Goal: Task Accomplishment & Management: Manage account settings

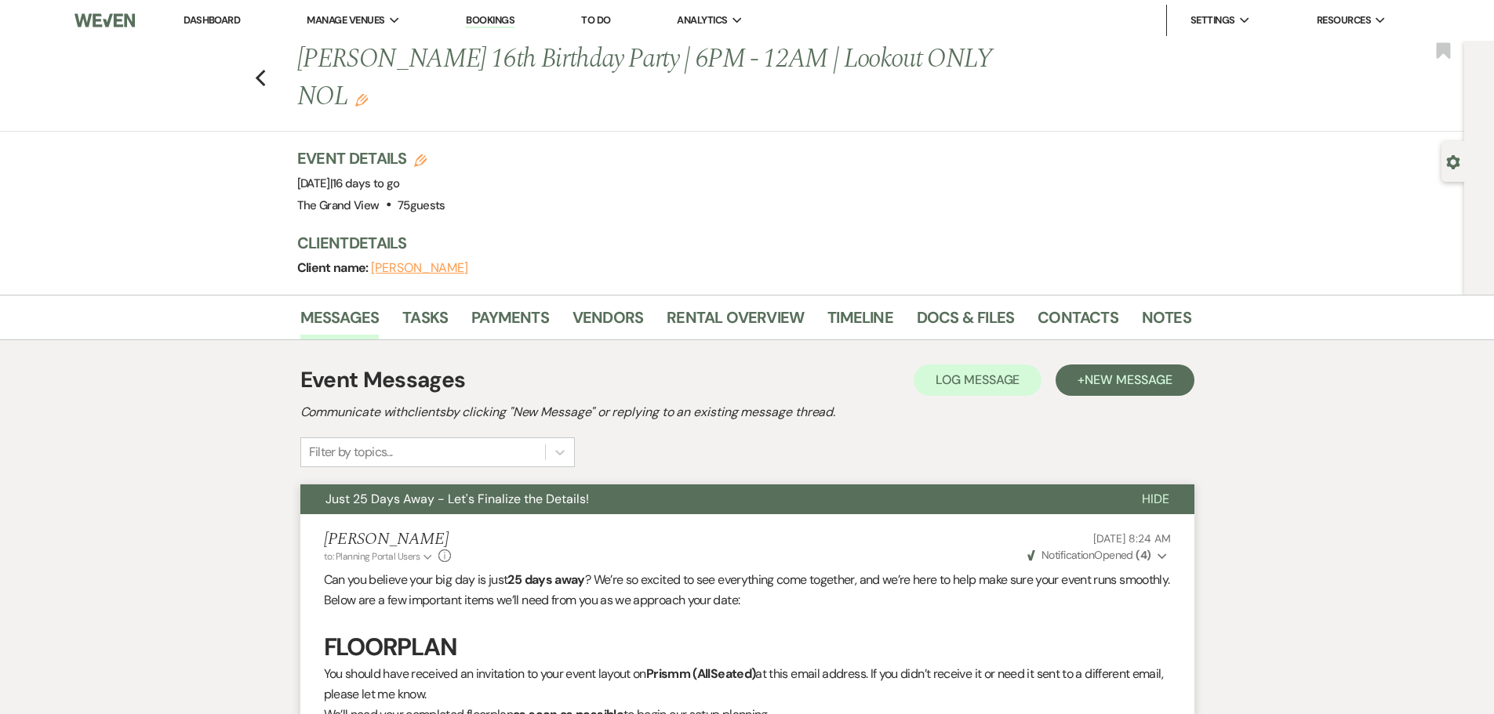
click at [227, 16] on link "Dashboard" at bounding box center [212, 19] width 56 height 13
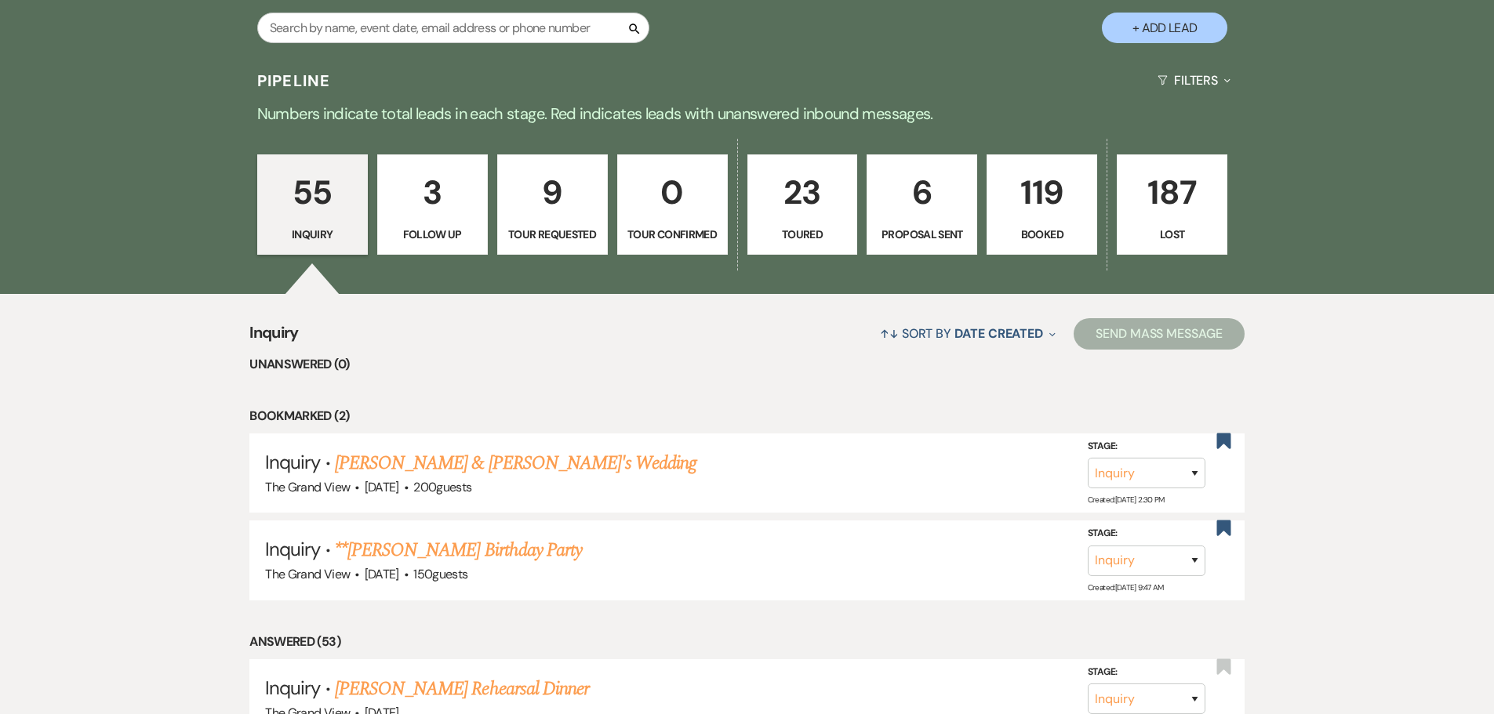
scroll to position [863, 0]
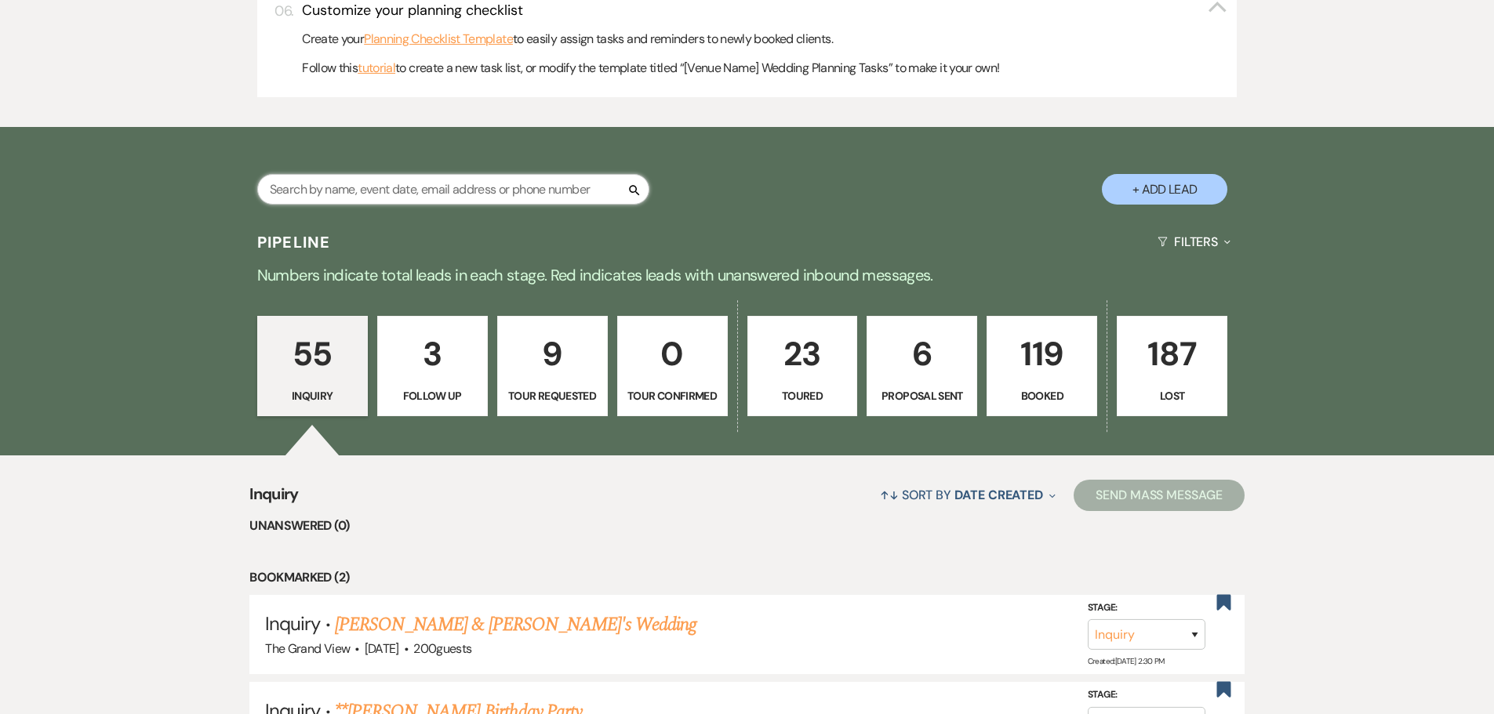
click at [452, 182] on input "text" at bounding box center [453, 189] width 392 height 31
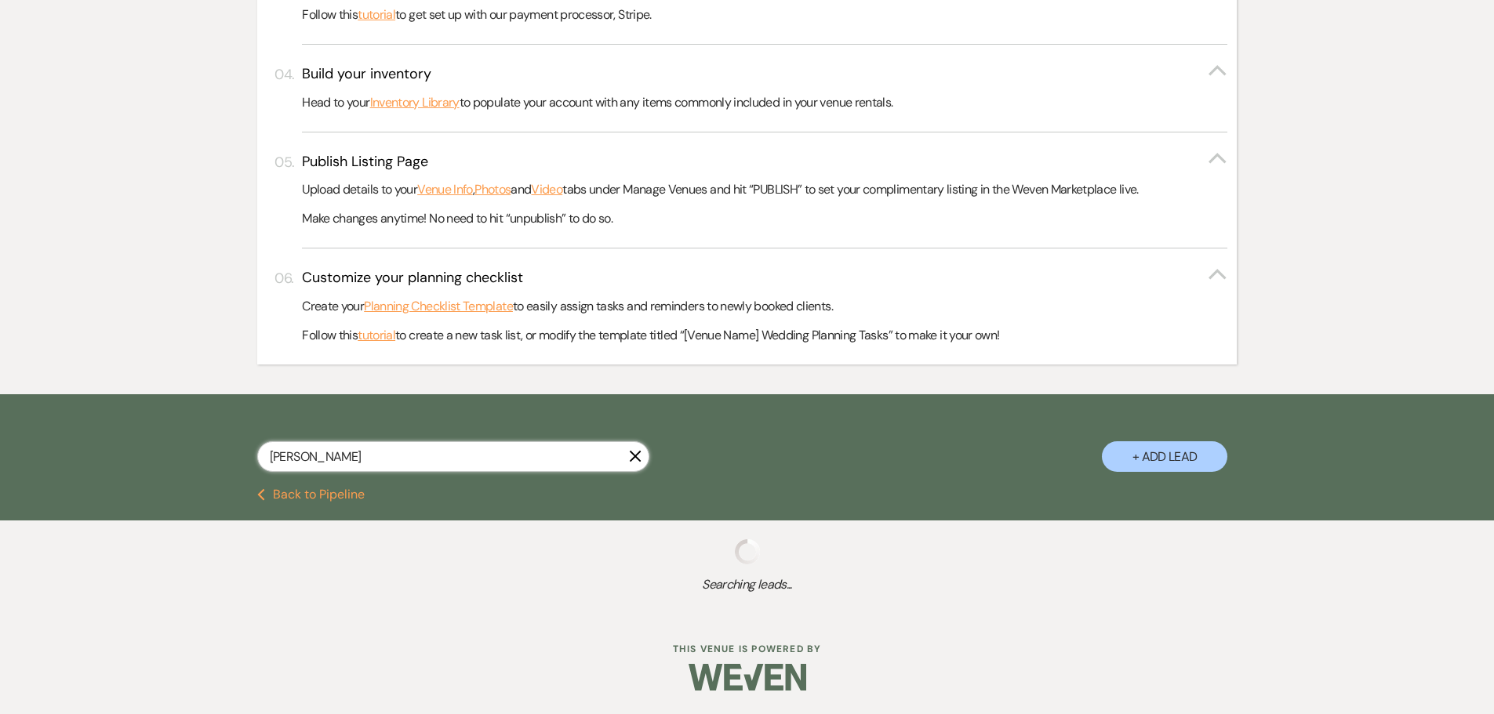
scroll to position [635, 0]
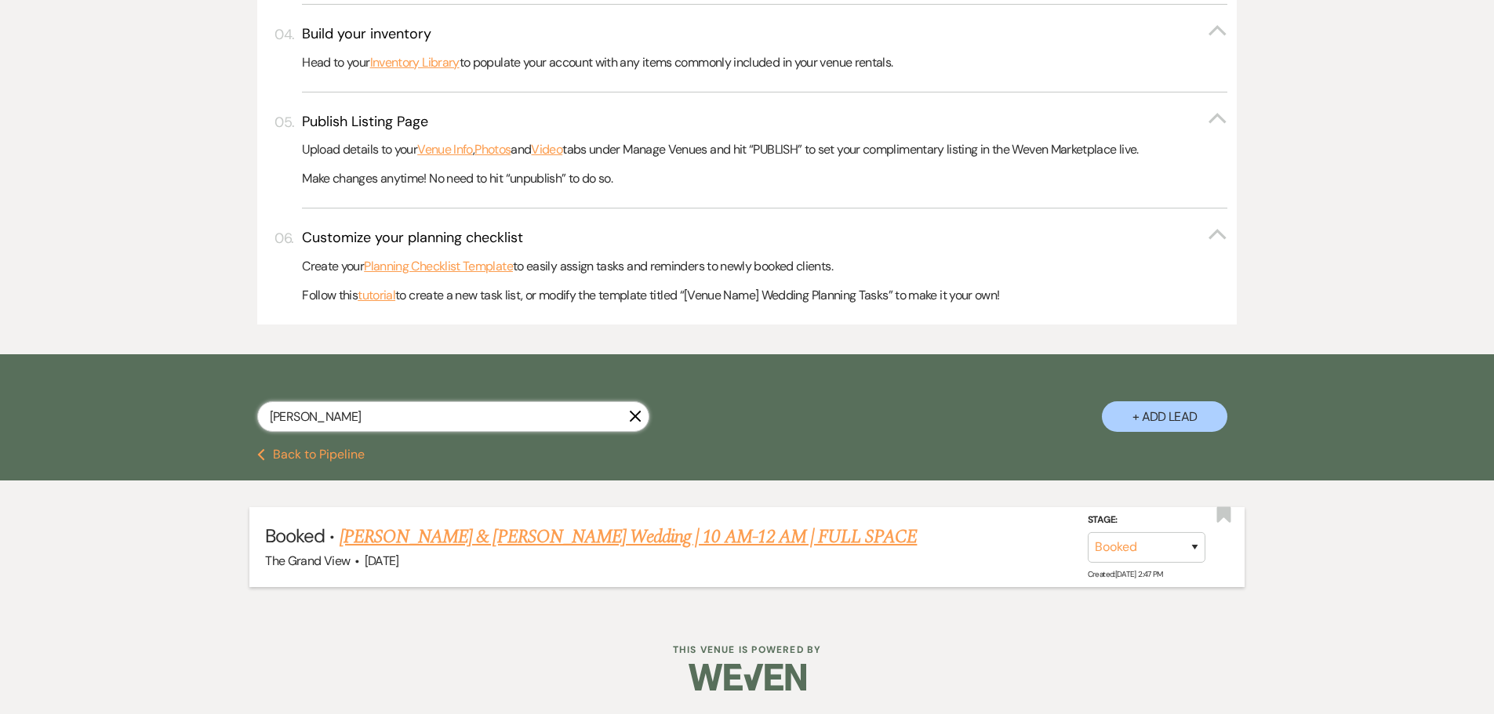
type input "[PERSON_NAME]"
click at [587, 530] on link "[PERSON_NAME] & [PERSON_NAME] Wedding | 10 AM-12 AM | FULL SPACE" at bounding box center [629, 537] width 578 height 28
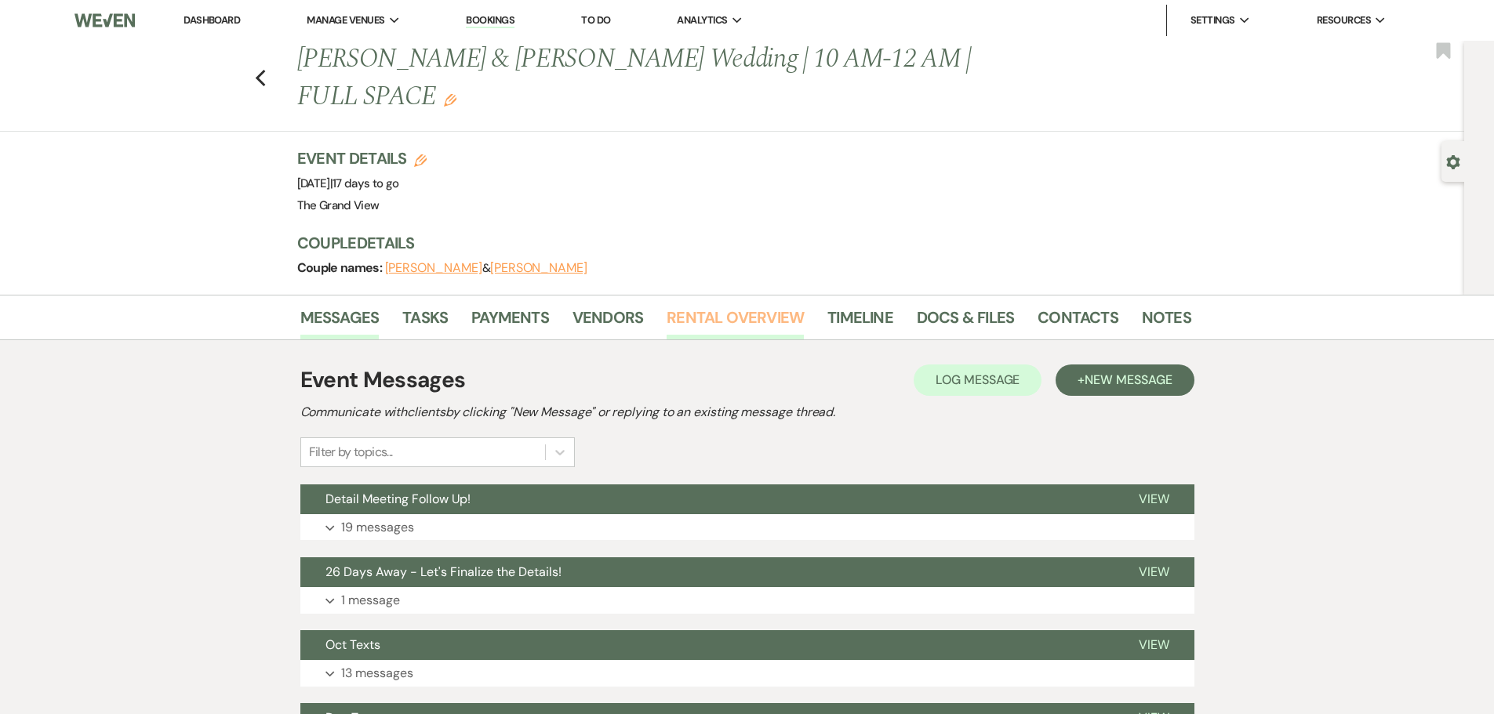
click at [732, 305] on link "Rental Overview" at bounding box center [735, 322] width 137 height 35
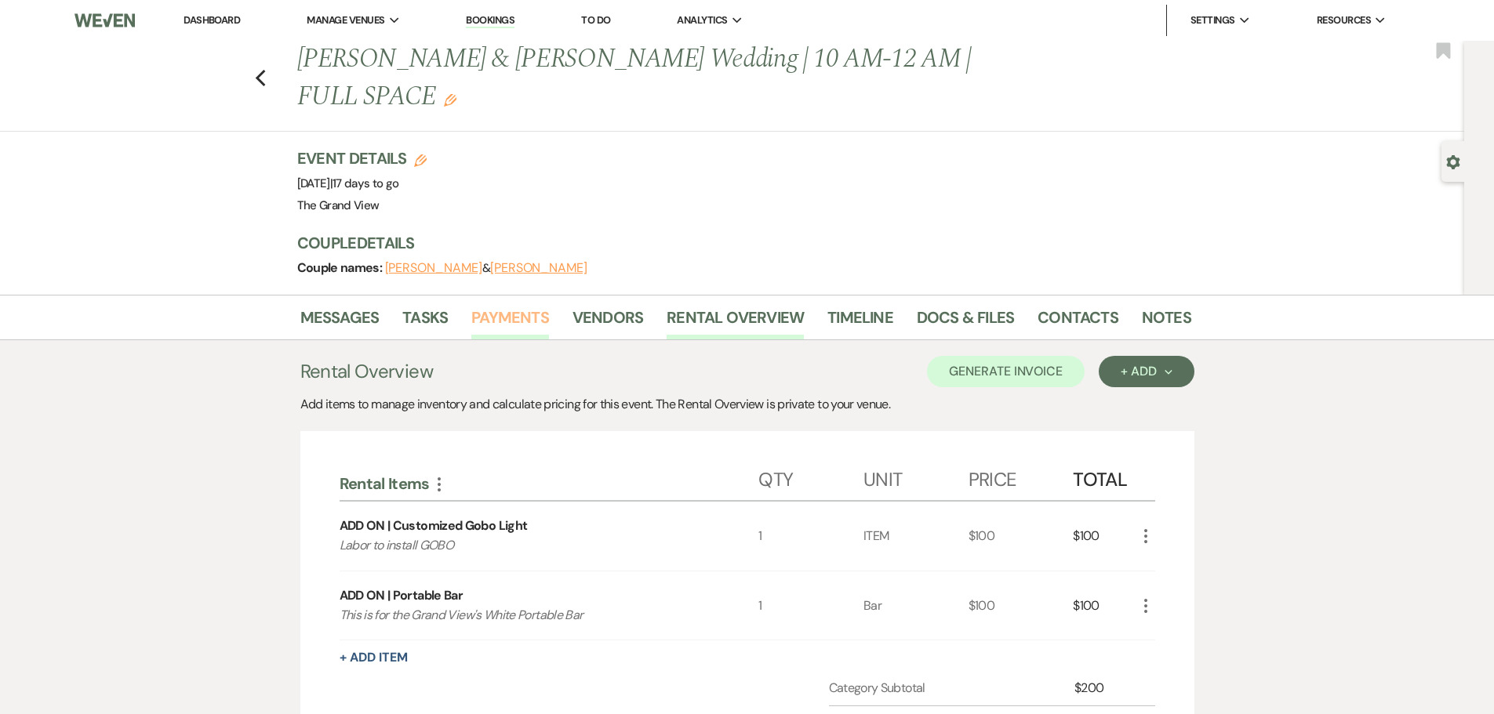
click at [512, 305] on link "Payments" at bounding box center [510, 322] width 78 height 35
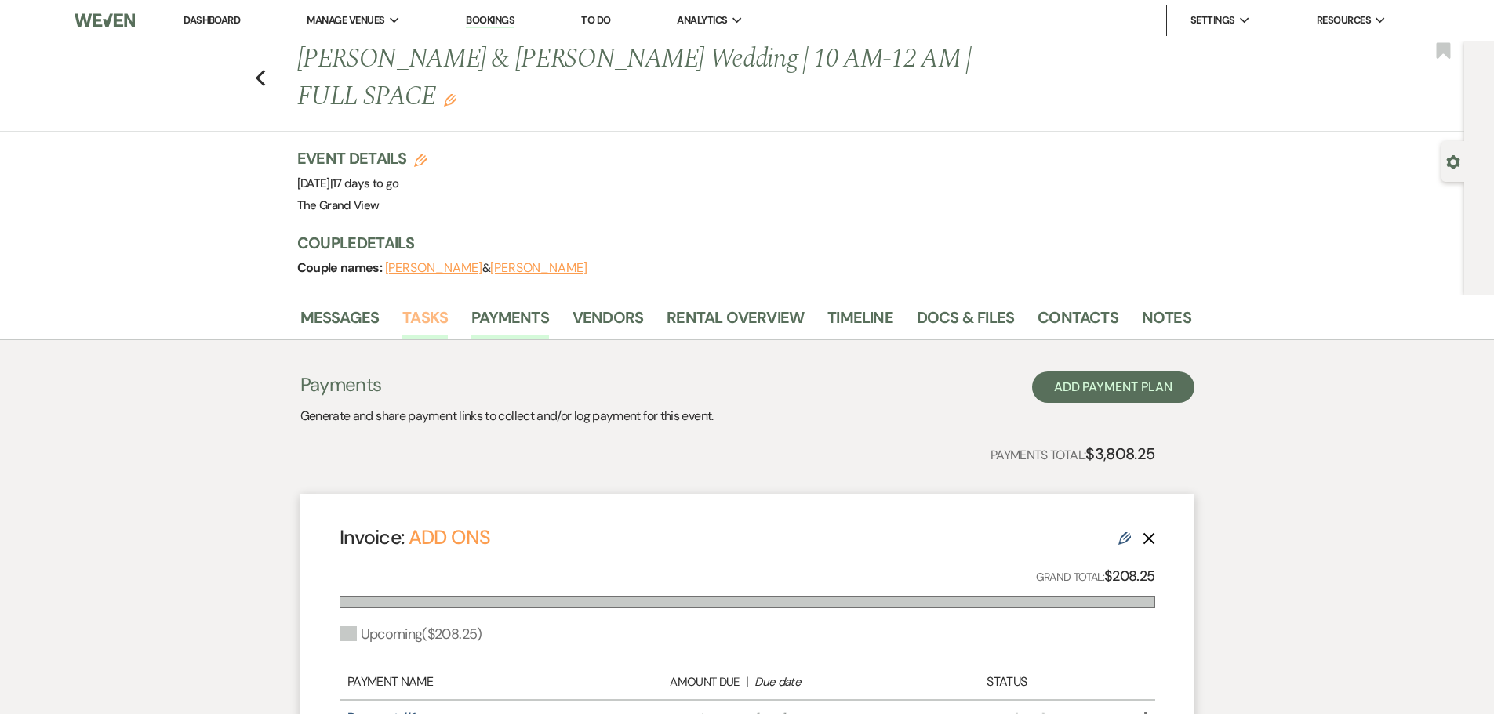
click at [410, 305] on link "Tasks" at bounding box center [424, 322] width 45 height 35
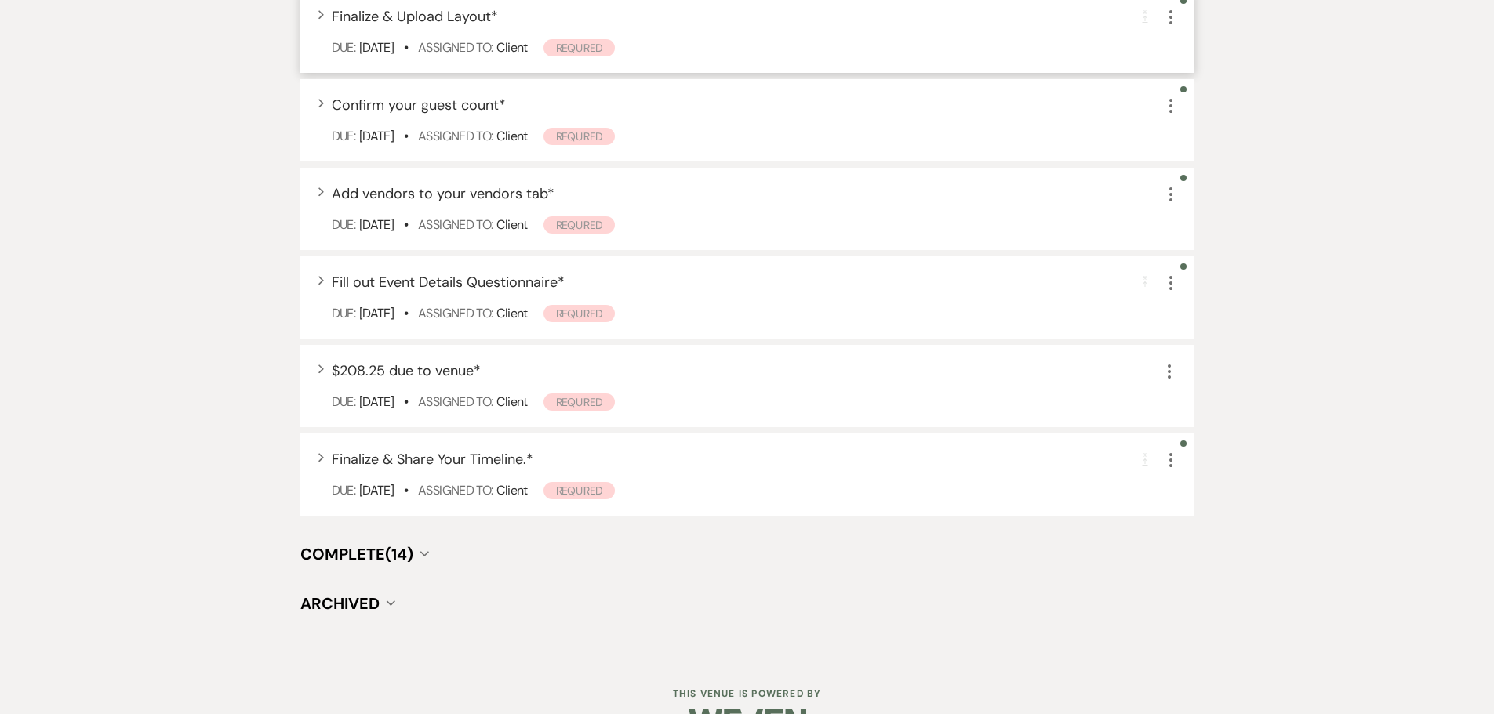
scroll to position [754, 0]
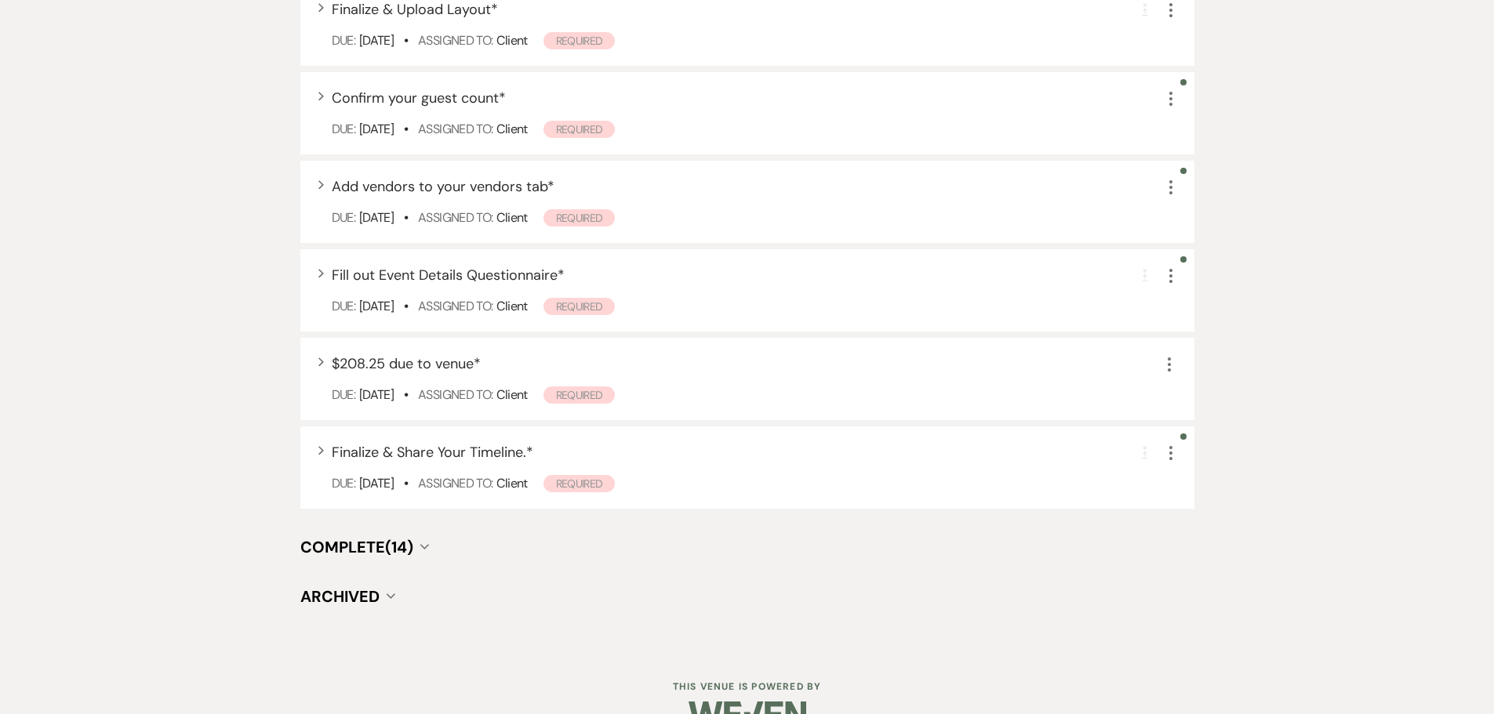
click at [385, 537] on span "Complete (14)" at bounding box center [356, 547] width 113 height 20
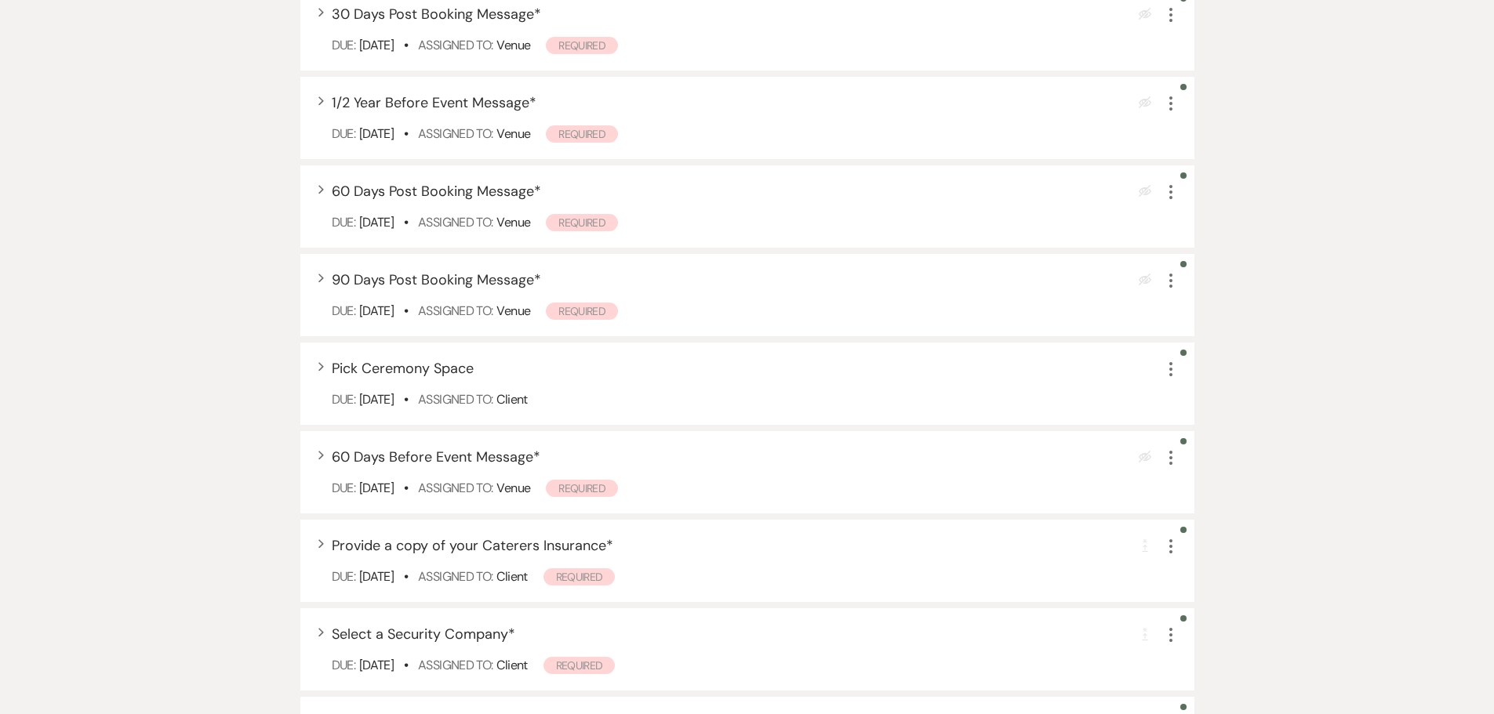
scroll to position [1538, 0]
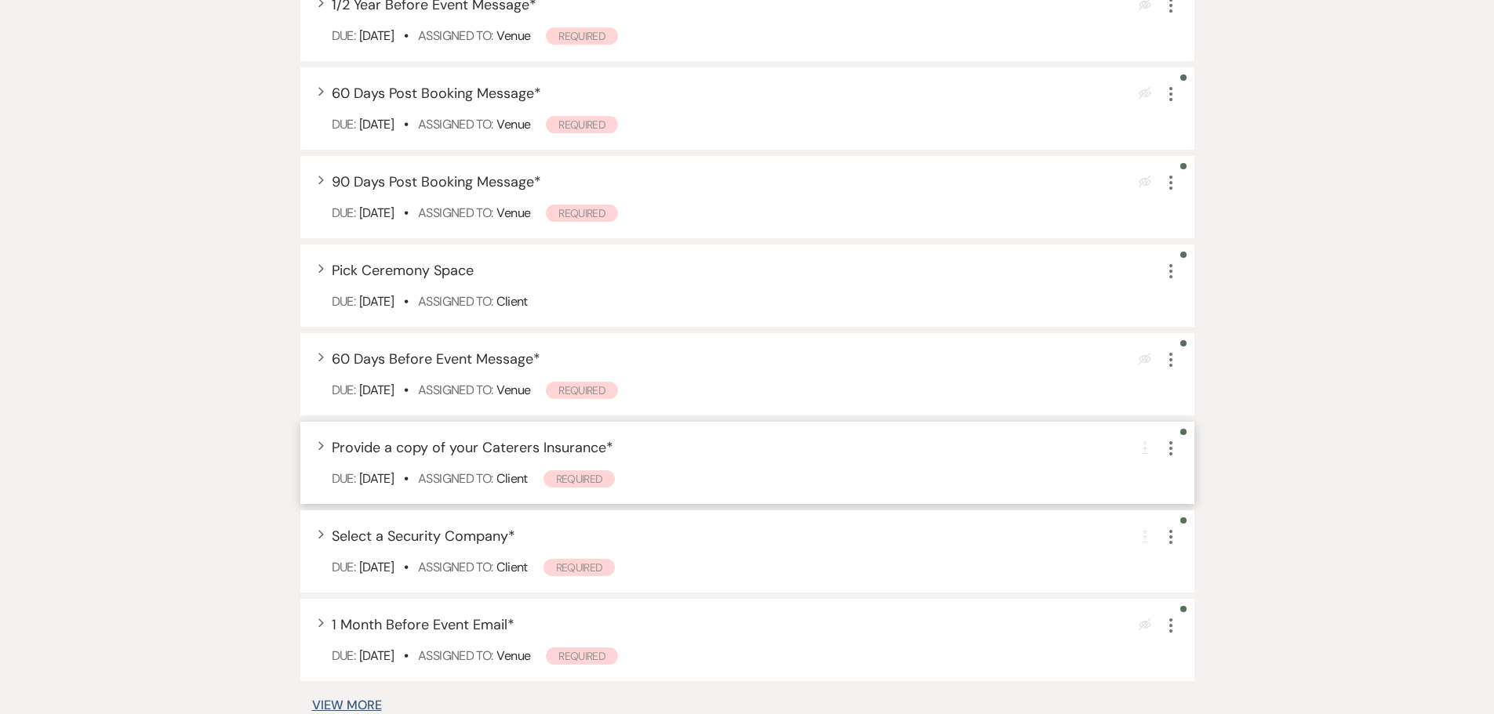
click at [554, 422] on div "Expand Provide a copy of your Caterers Insurance * Completion Requirement More …" at bounding box center [747, 463] width 894 height 82
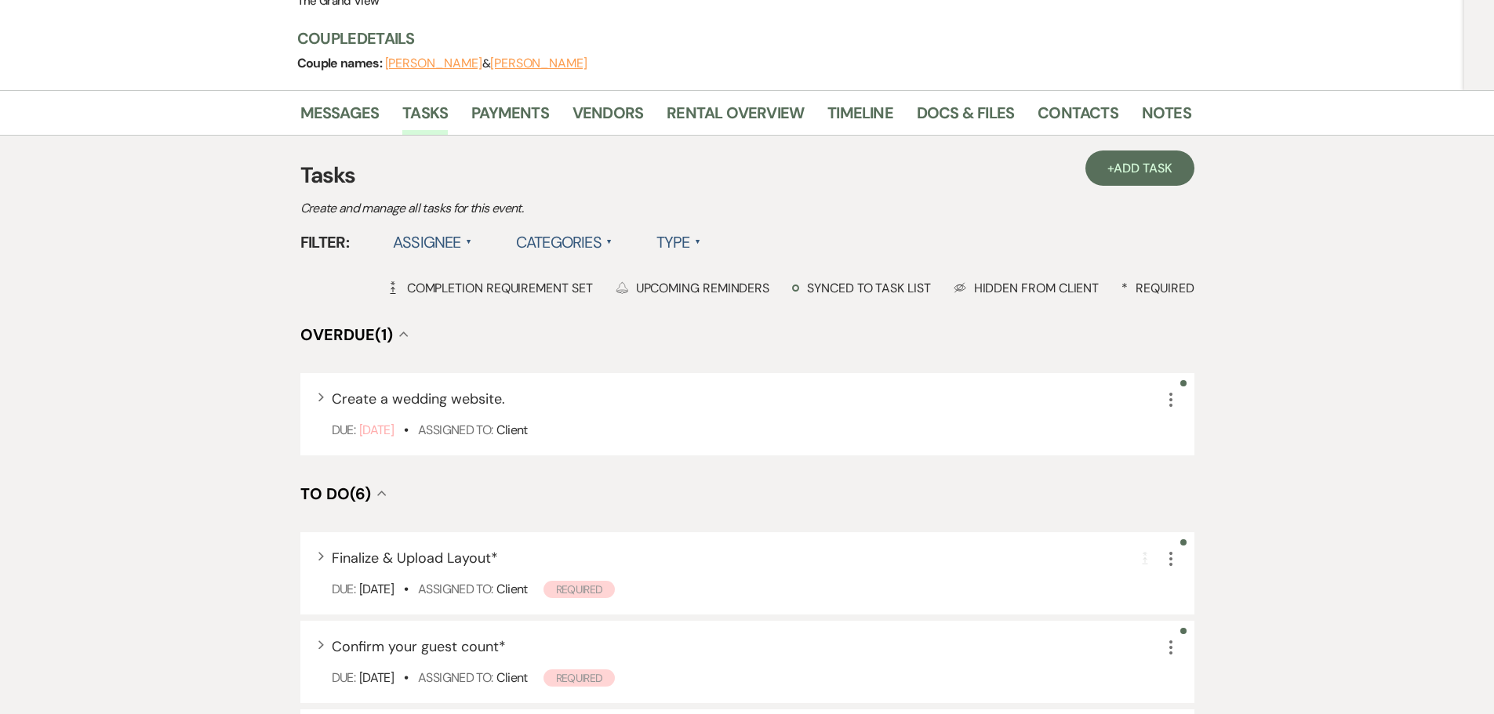
scroll to position [0, 0]
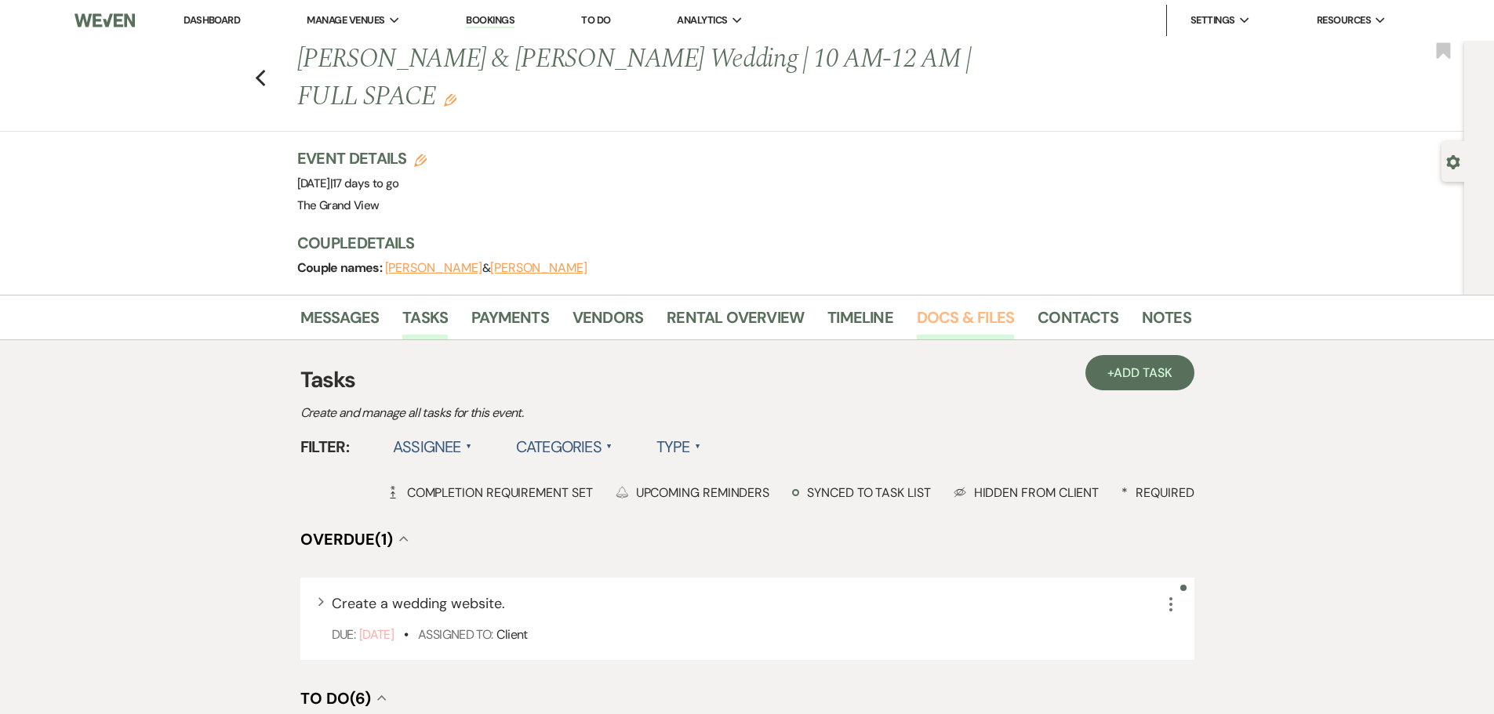
click at [952, 305] on link "Docs & Files" at bounding box center [965, 322] width 97 height 35
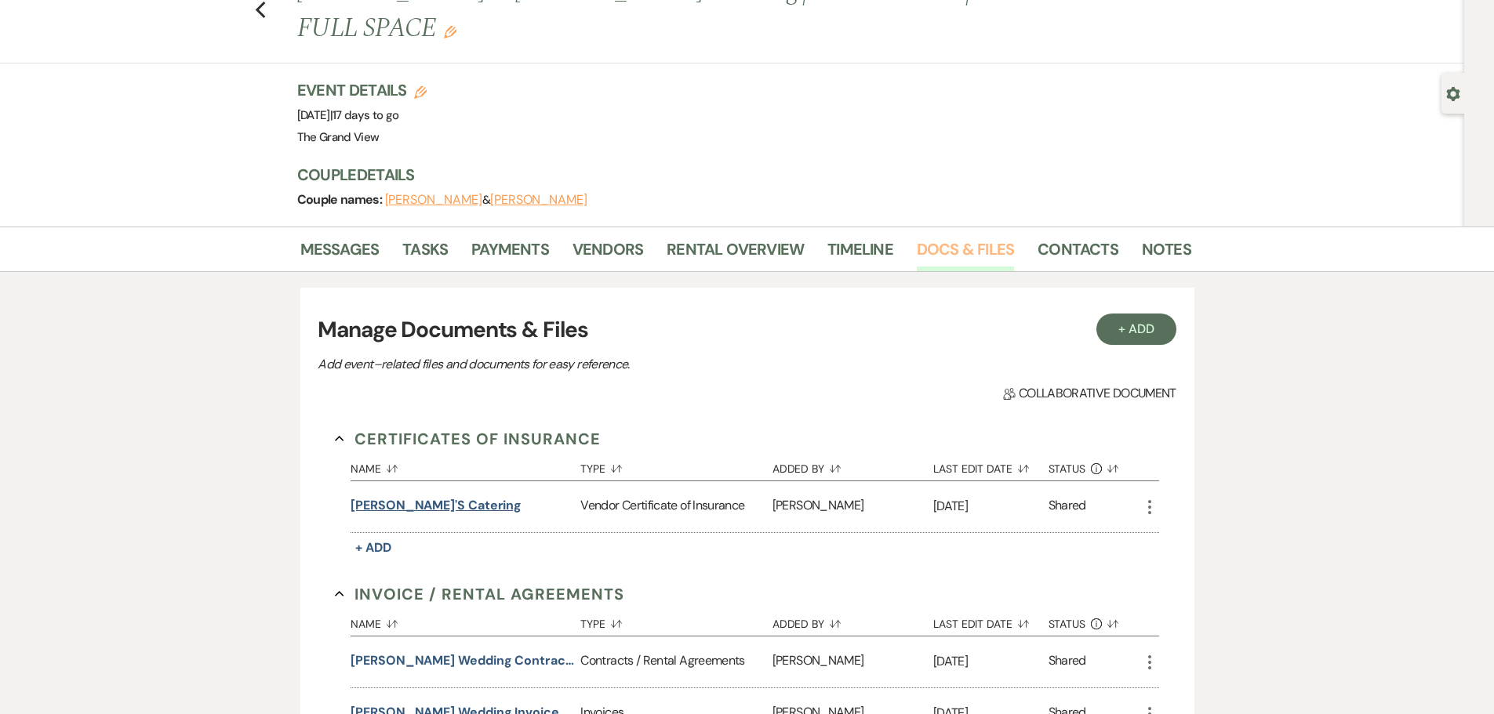
scroll to position [53, 0]
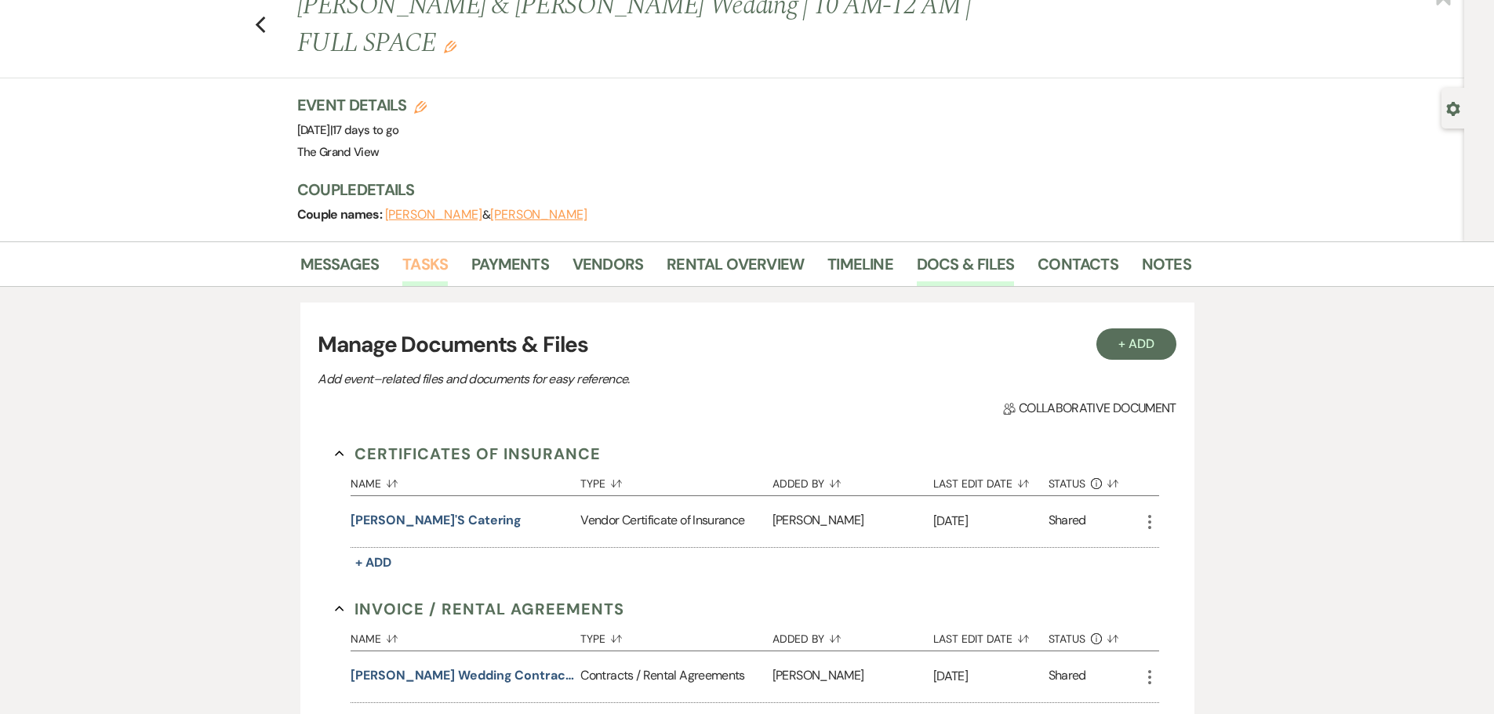
click at [432, 252] on link "Tasks" at bounding box center [424, 269] width 45 height 35
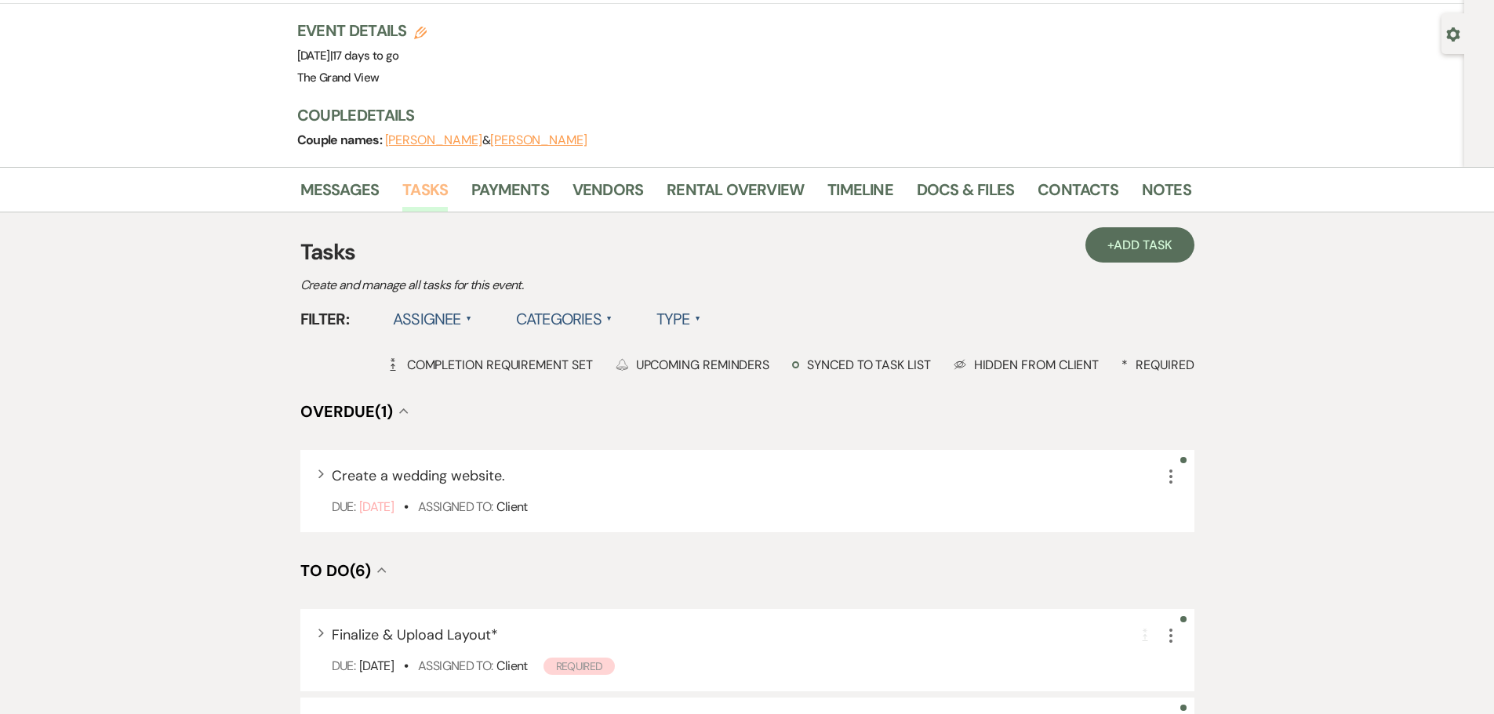
scroll to position [78, 0]
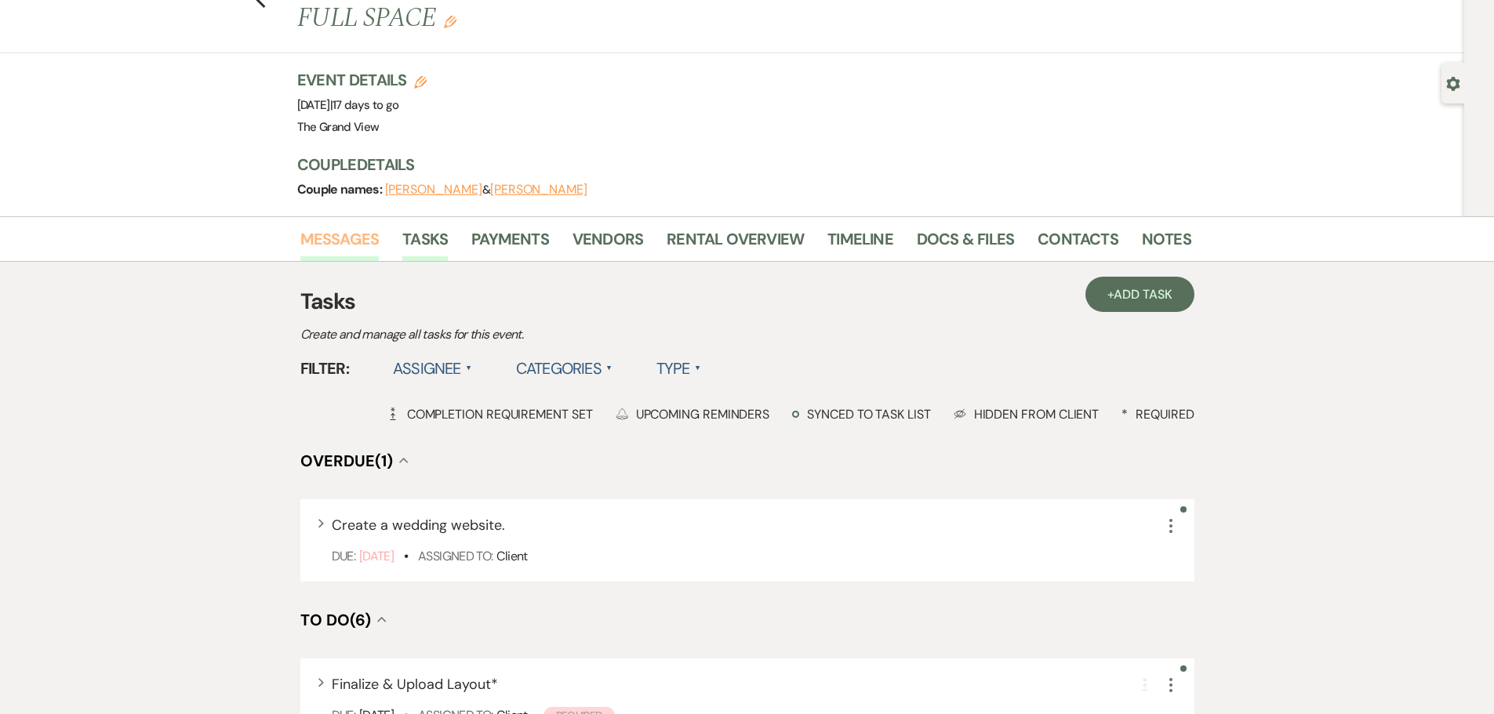
click at [337, 227] on link "Messages" at bounding box center [339, 244] width 79 height 35
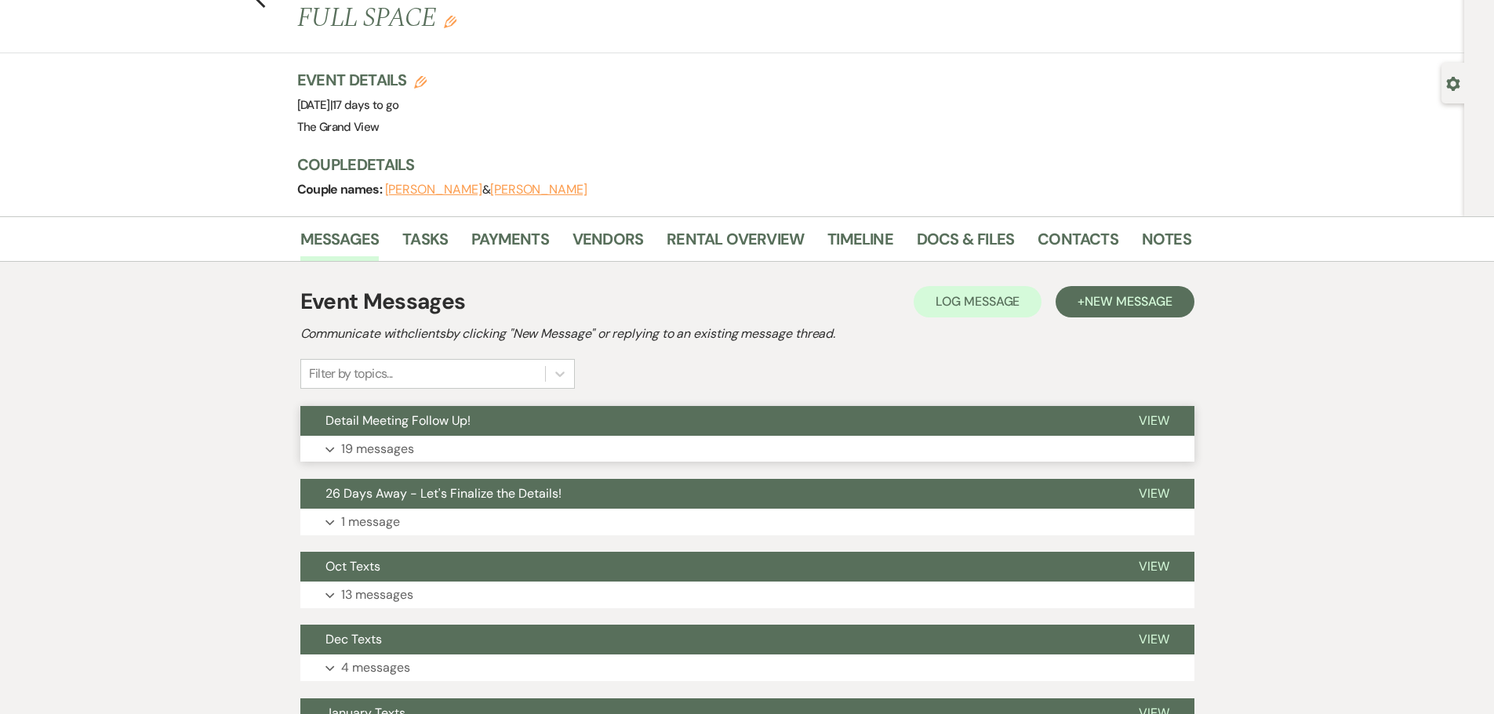
click at [441, 436] on button "Expand 19 messages" at bounding box center [747, 449] width 894 height 27
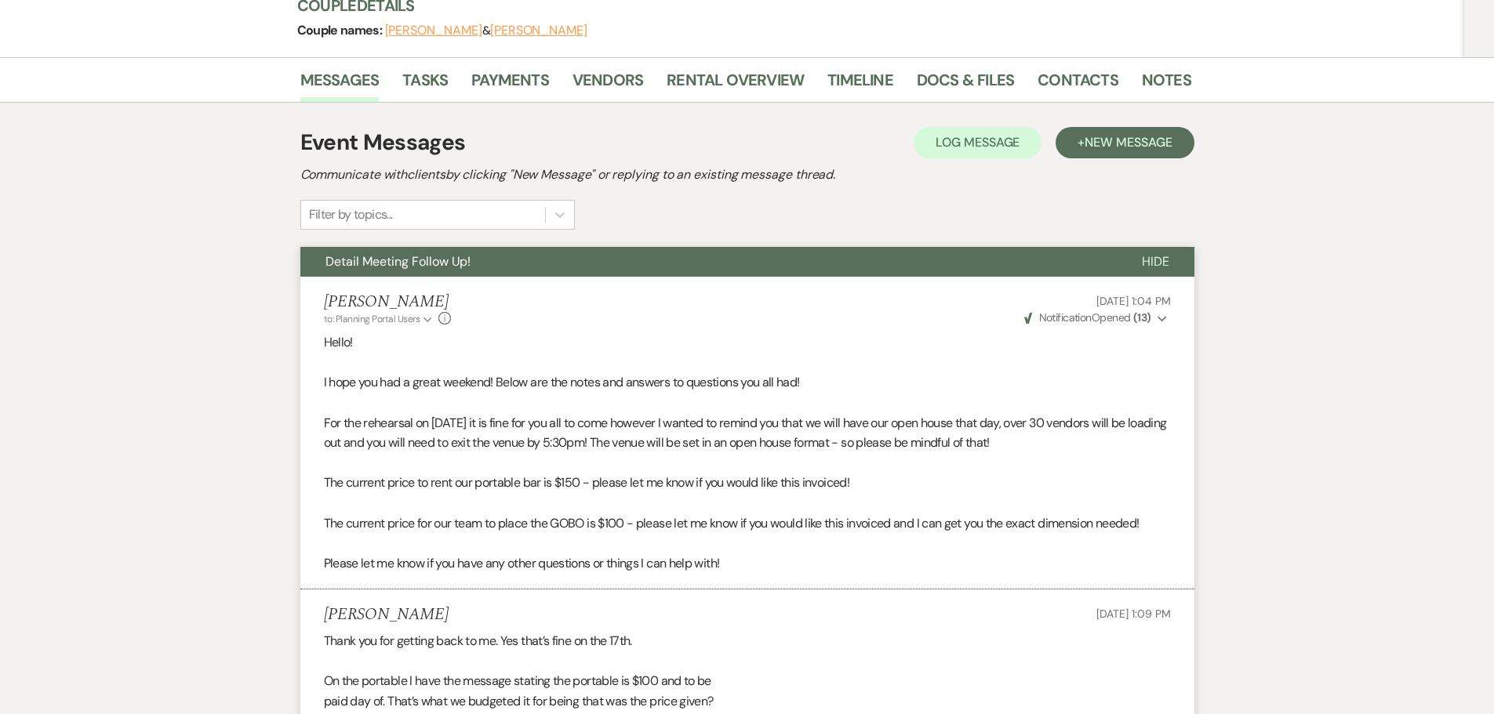
scroll to position [235, 0]
